Goal: Task Accomplishment & Management: Manage account settings

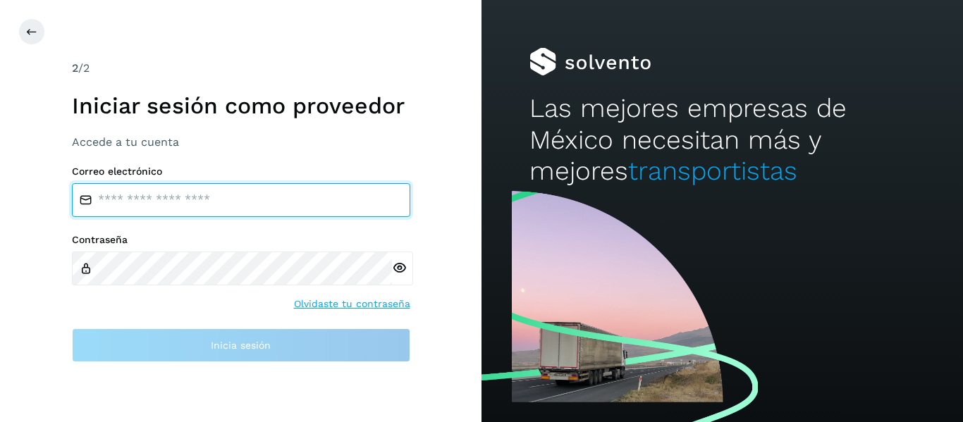
click at [187, 189] on input "email" at bounding box center [241, 200] width 339 height 34
type input "**********"
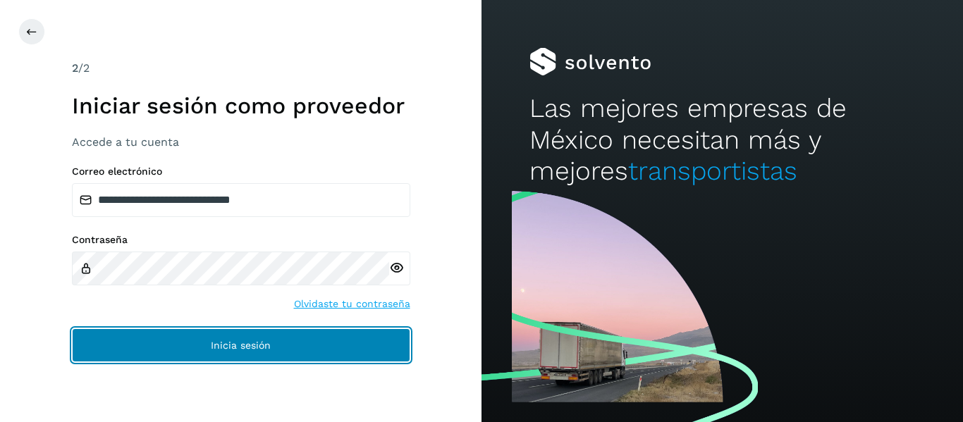
click at [251, 360] on button "Inicia sesión" at bounding box center [241, 346] width 339 height 34
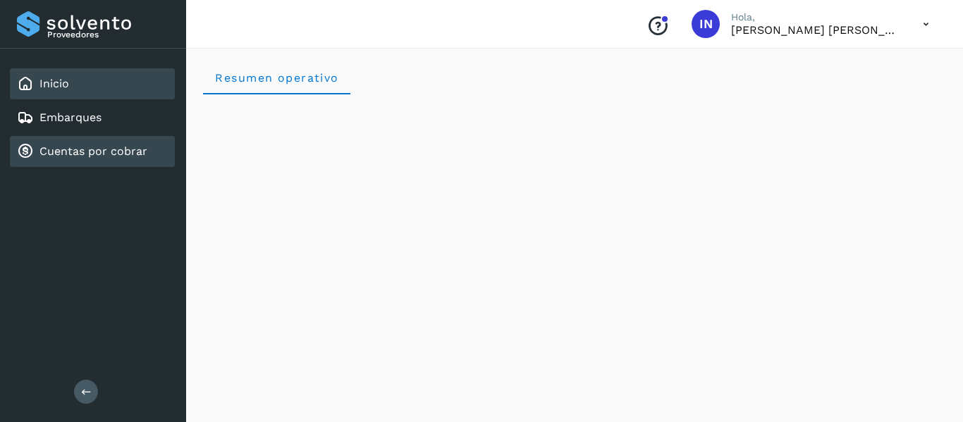
click at [106, 146] on link "Cuentas por cobrar" at bounding box center [93, 151] width 108 height 13
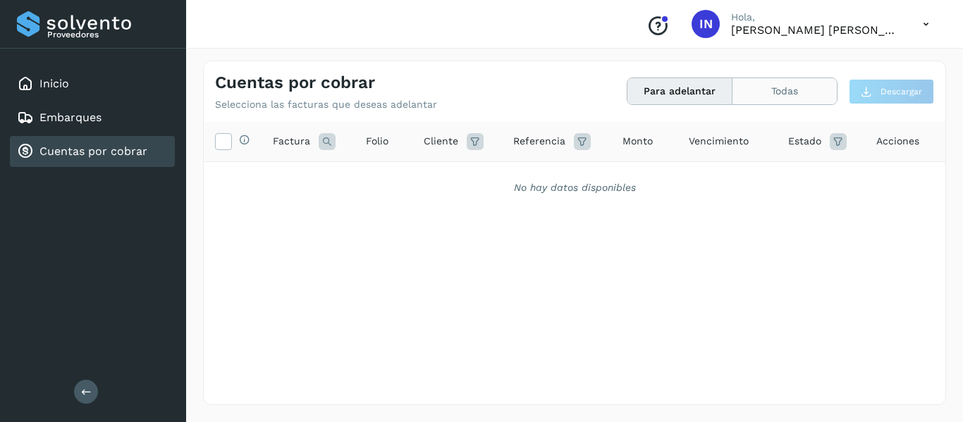
click at [776, 92] on button "Todas" at bounding box center [785, 91] width 104 height 26
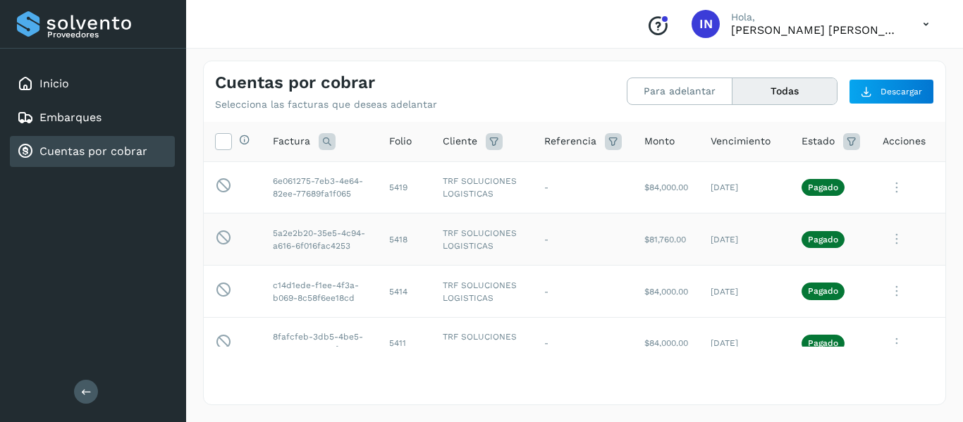
scroll to position [112, 0]
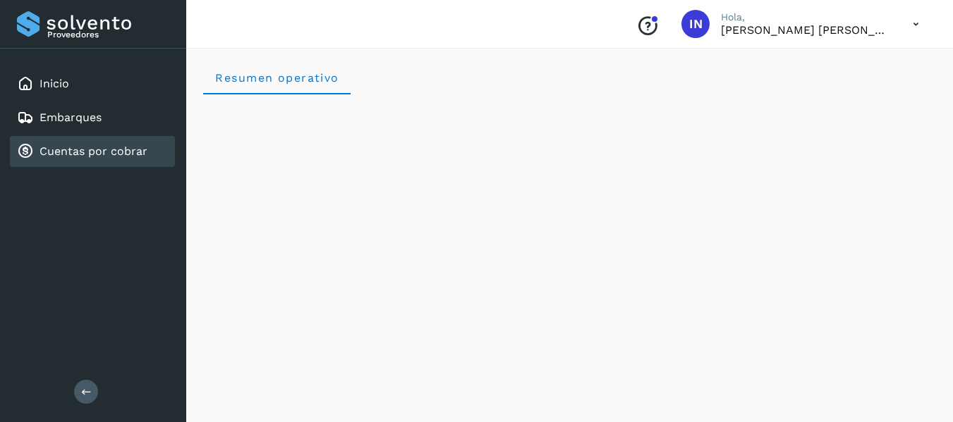
click at [120, 153] on link "Cuentas por cobrar" at bounding box center [93, 151] width 108 height 13
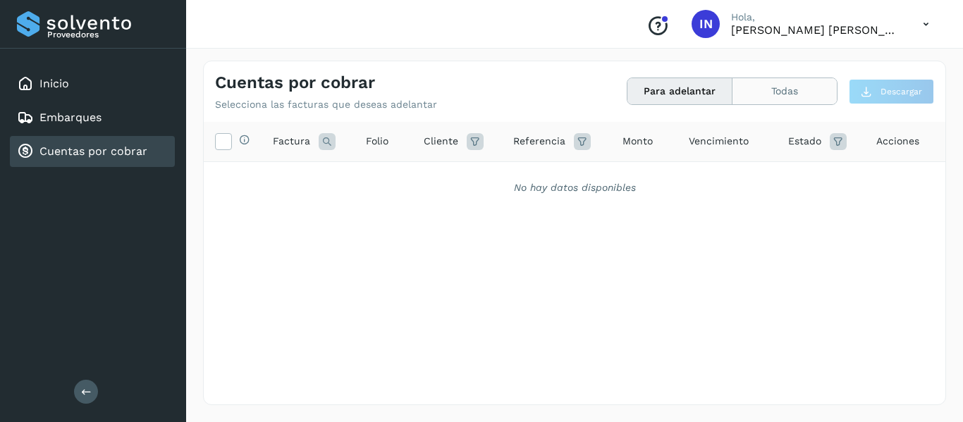
click at [798, 86] on button "Todas" at bounding box center [785, 91] width 104 height 26
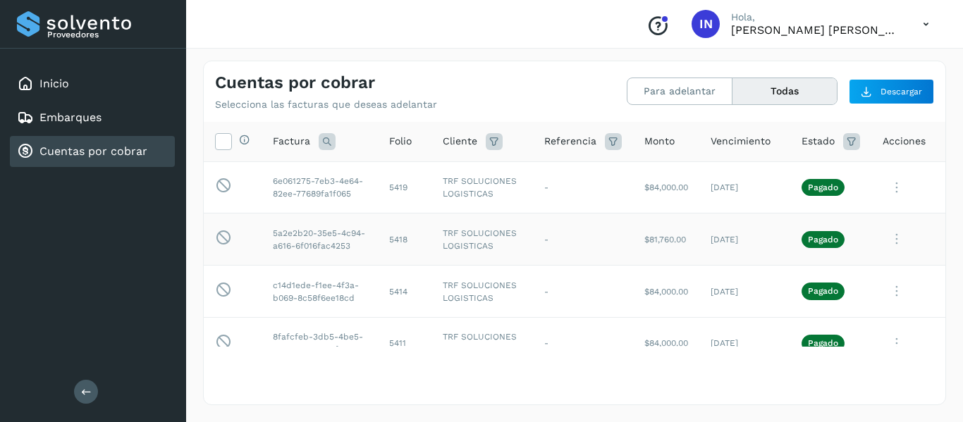
click at [378, 266] on td "5418" at bounding box center [405, 240] width 54 height 52
click at [408, 262] on td "5418" at bounding box center [405, 240] width 54 height 52
click at [843, 140] on icon at bounding box center [851, 141] width 17 height 17
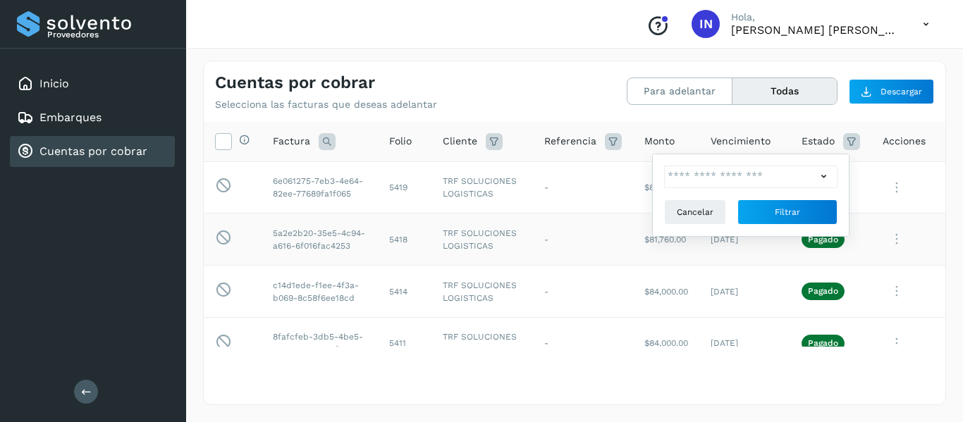
click at [489, 266] on td "TRF SOLUCIONES LOGISTICAS" at bounding box center [483, 240] width 102 height 52
